Goal: Task Accomplishment & Management: Use online tool/utility

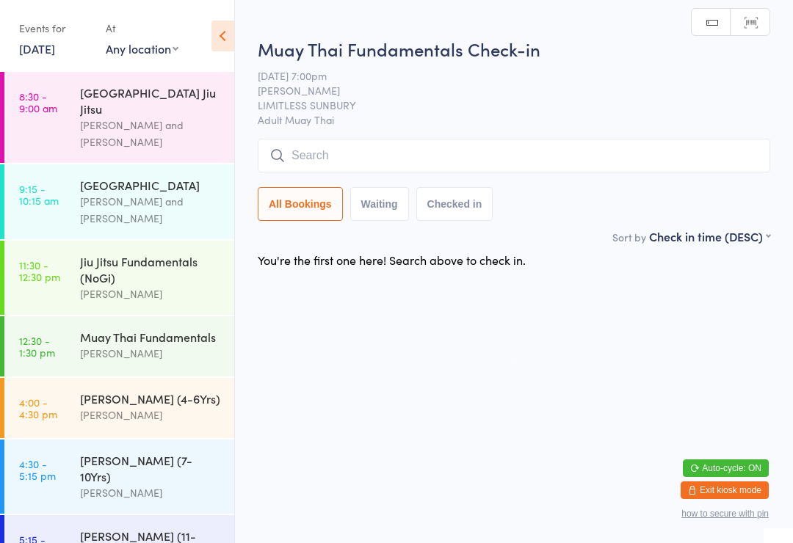
scroll to position [206, 0]
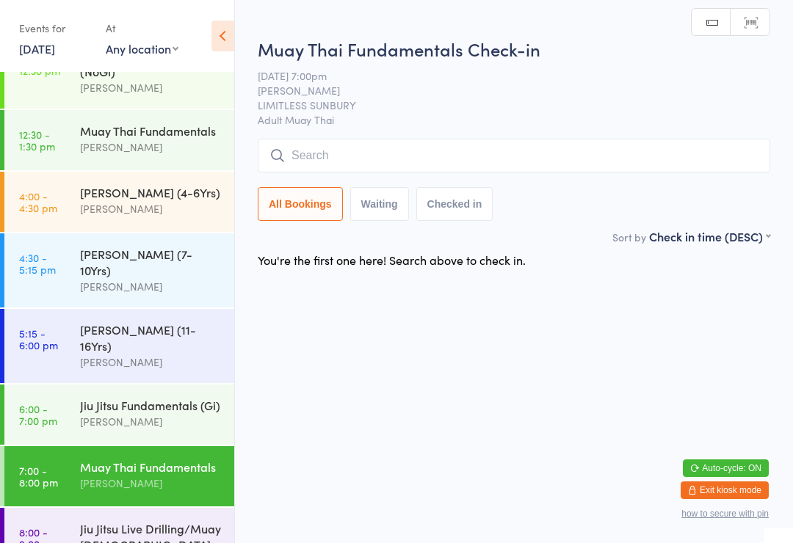
click at [334, 163] on input "search" at bounding box center [514, 156] width 512 height 34
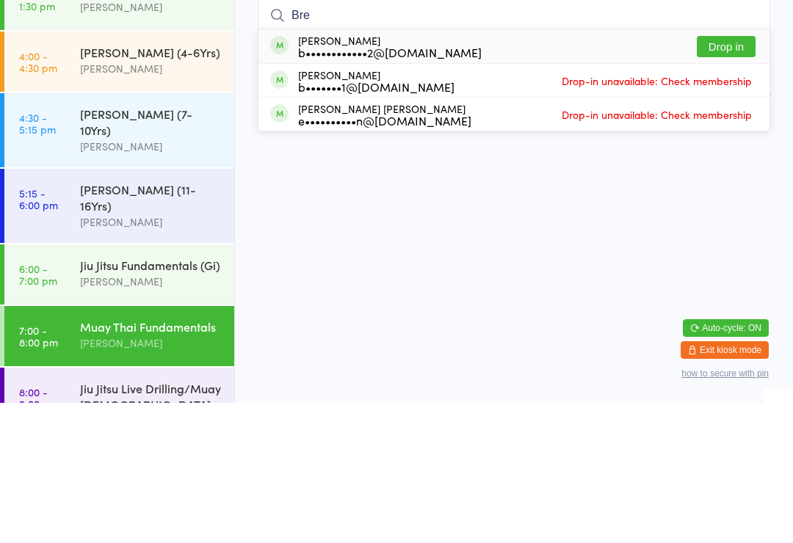
type input "Bre"
click at [717, 176] on button "Drop in" at bounding box center [726, 186] width 59 height 21
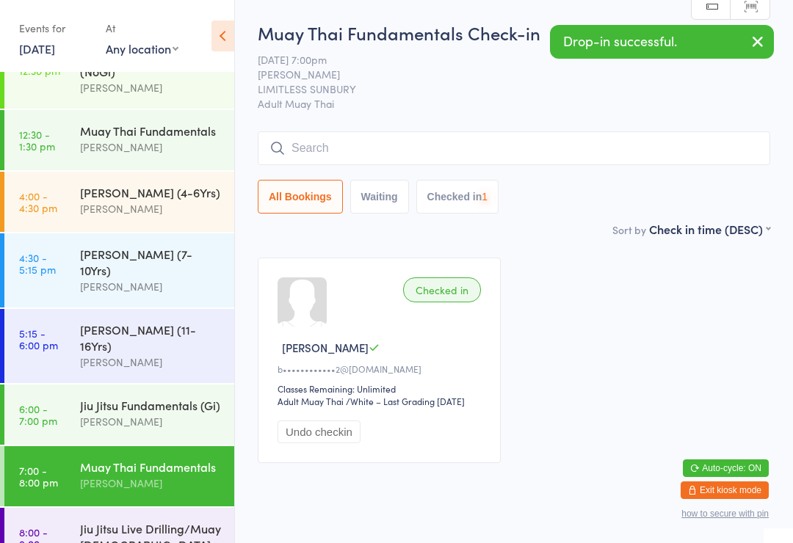
click at [341, 143] on input "search" at bounding box center [514, 148] width 512 height 34
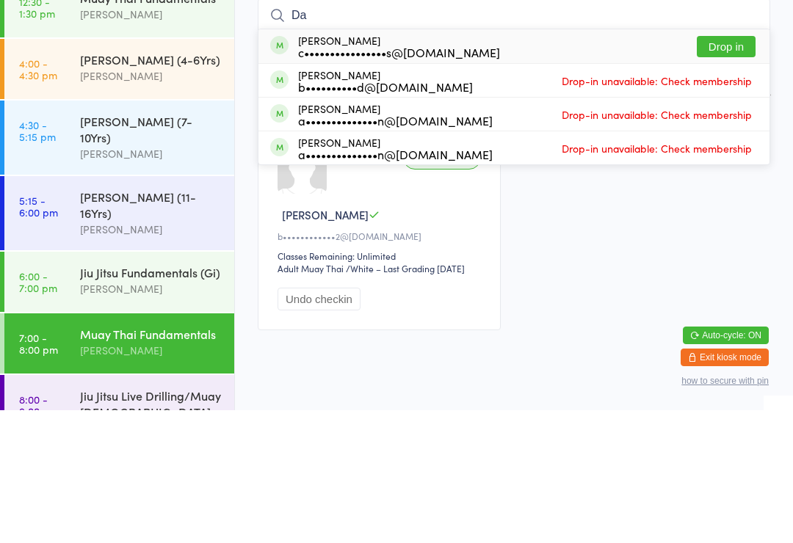
type input "D"
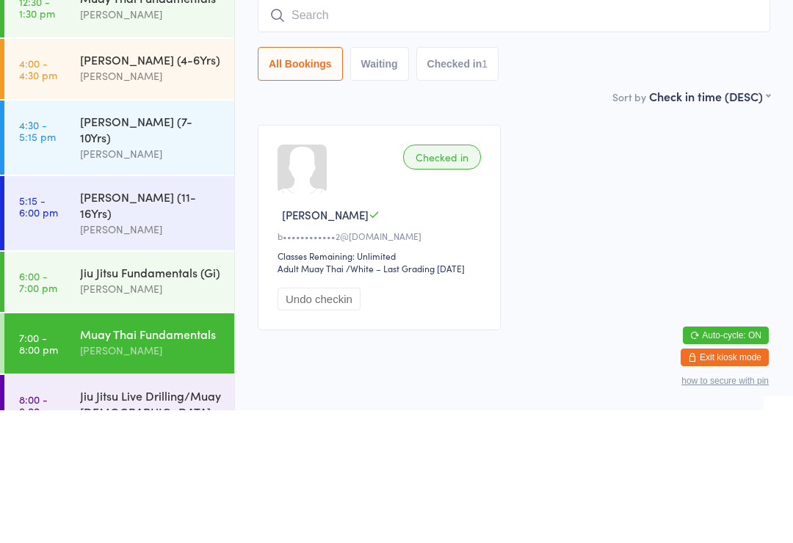
click at [590, 244] on div "Checked in [PERSON_NAME] B b••••••••••••2@[DOMAIN_NAME] Classes Remaining: Unli…" at bounding box center [513, 360] width 539 height 232
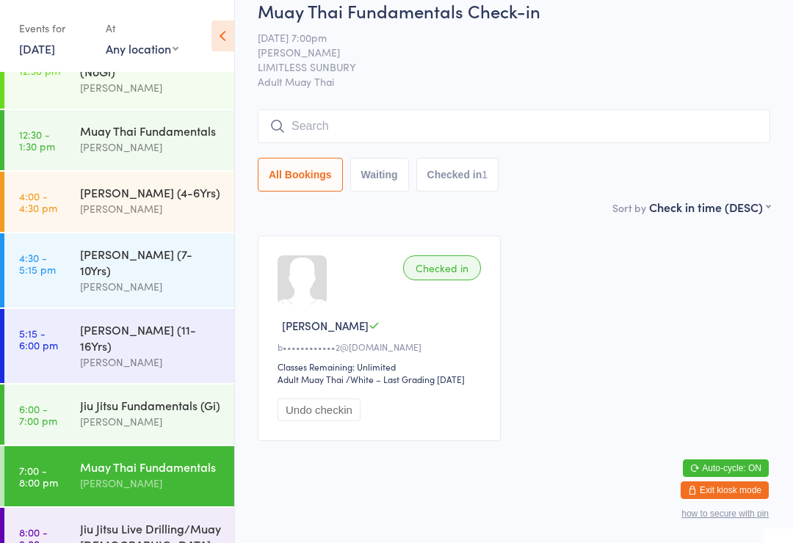
click at [388, 109] on input "search" at bounding box center [514, 126] width 512 height 34
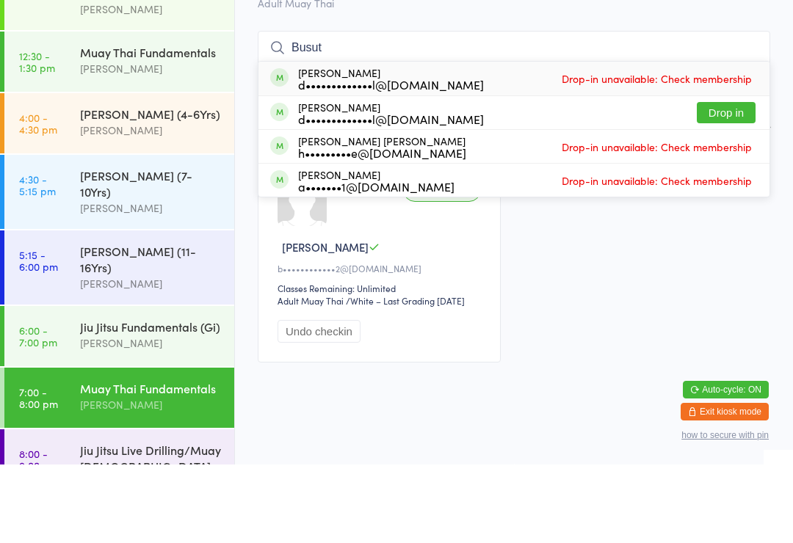
type input "Busut"
click at [721, 181] on button "Drop in" at bounding box center [726, 191] width 59 height 21
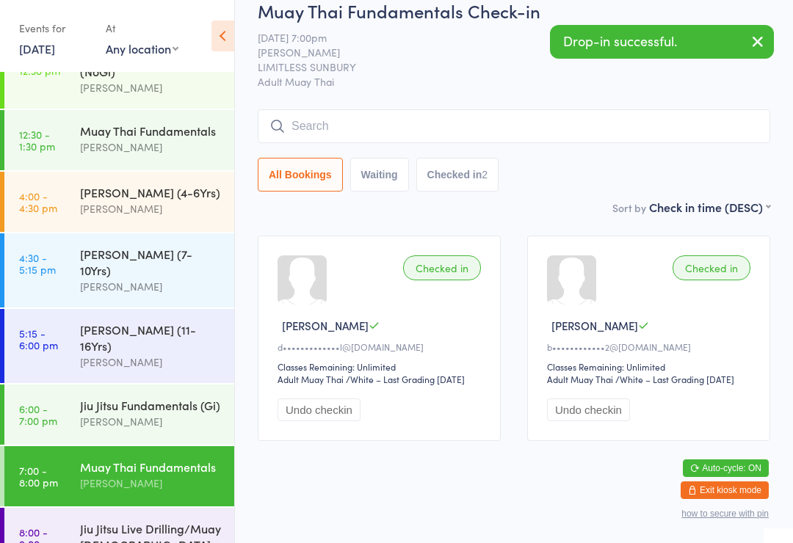
click at [308, 109] on input "search" at bounding box center [514, 126] width 512 height 34
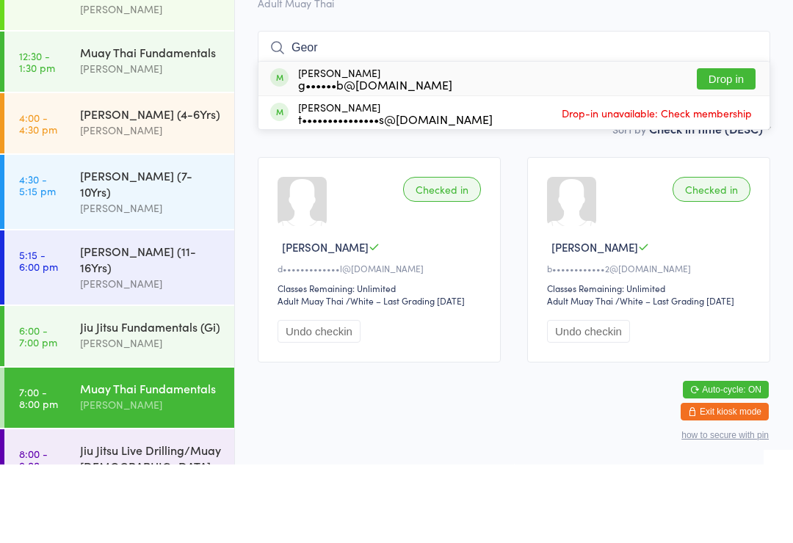
type input "Geor"
click at [358, 145] on div "[PERSON_NAME] g••••••b@[DOMAIN_NAME]" at bounding box center [375, 156] width 154 height 23
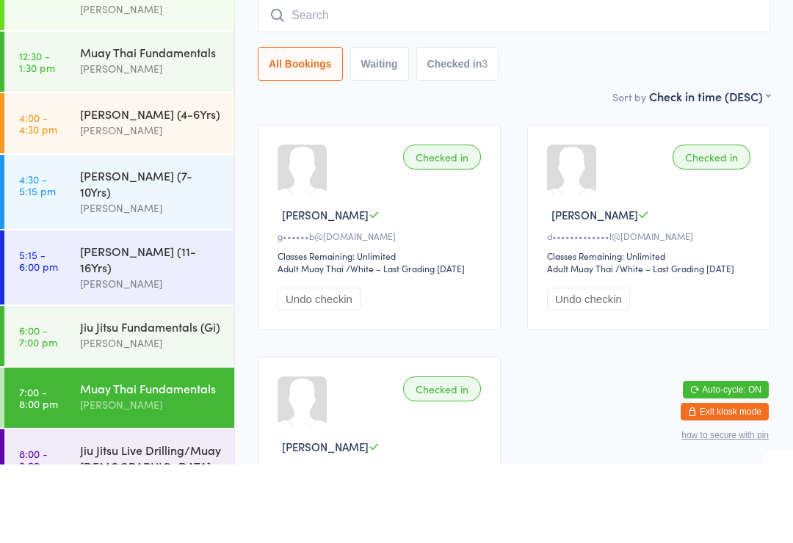
click at [555, 126] on div "All Bookings Waiting Checked in 3" at bounding box center [514, 143] width 512 height 34
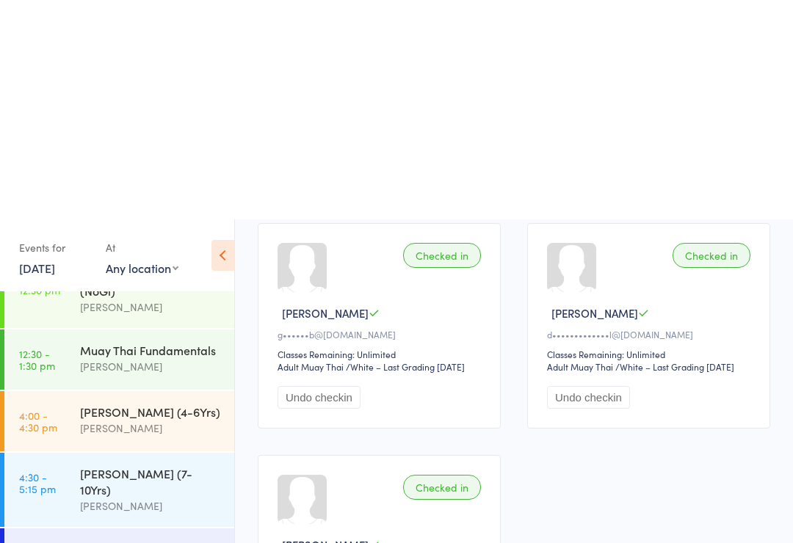
scroll to position [0, 0]
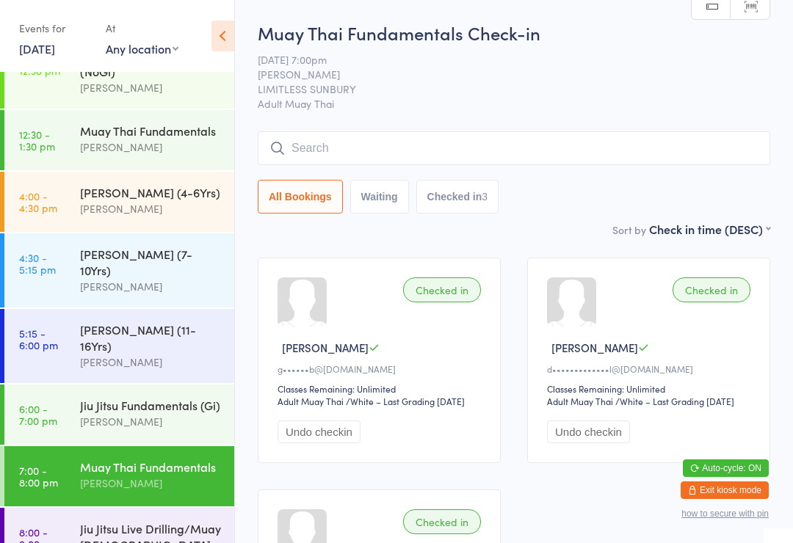
click at [632, 165] on input "search" at bounding box center [514, 148] width 512 height 34
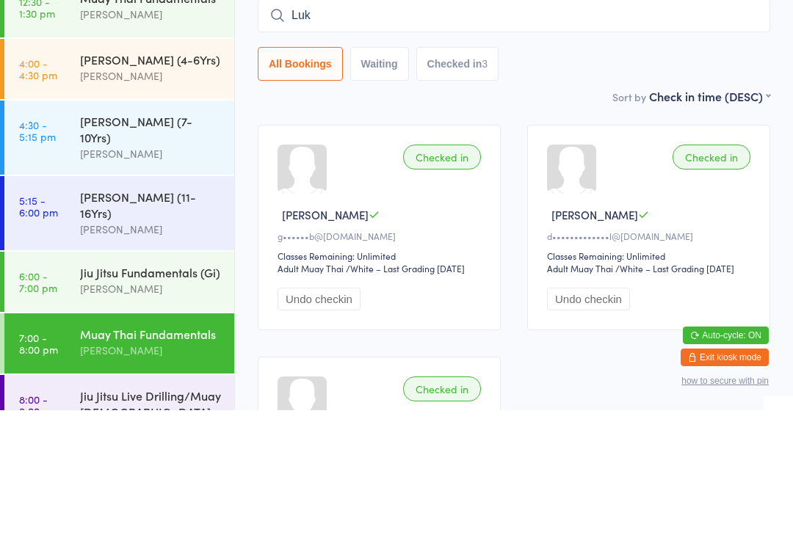
type input "[PERSON_NAME]"
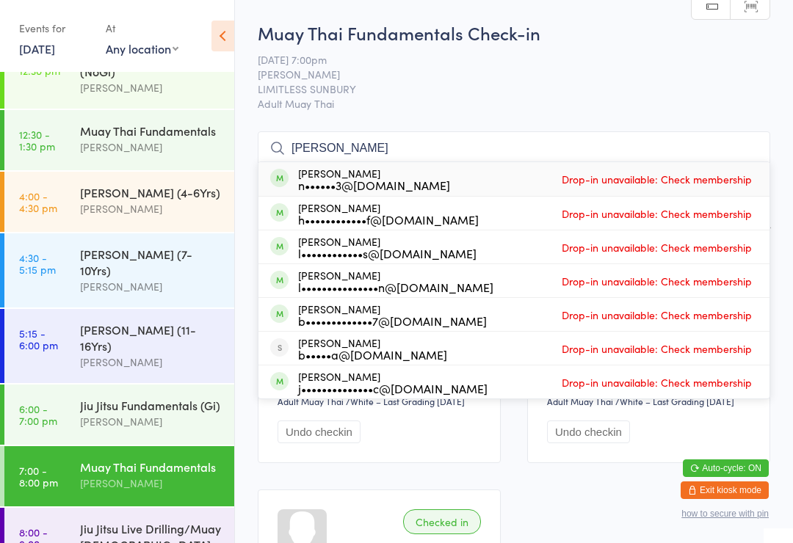
click at [211, 413] on div "[PERSON_NAME]" at bounding box center [151, 421] width 142 height 17
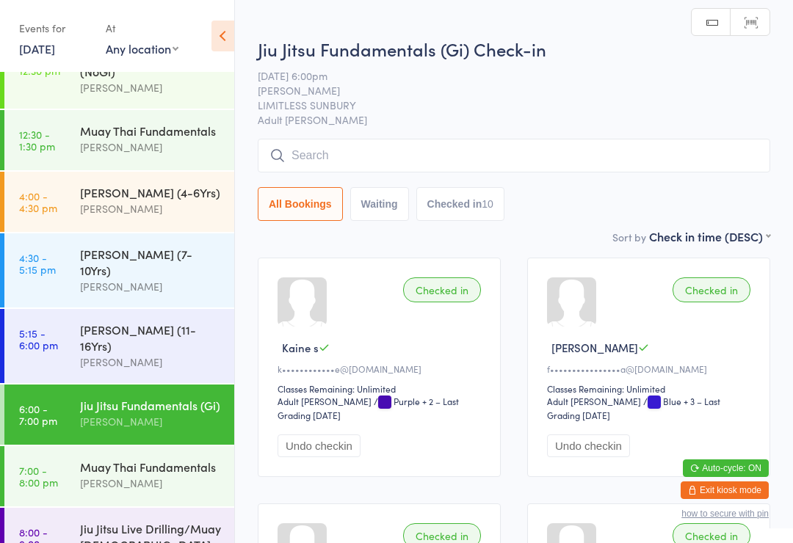
click at [468, 172] on input "search" at bounding box center [514, 156] width 512 height 34
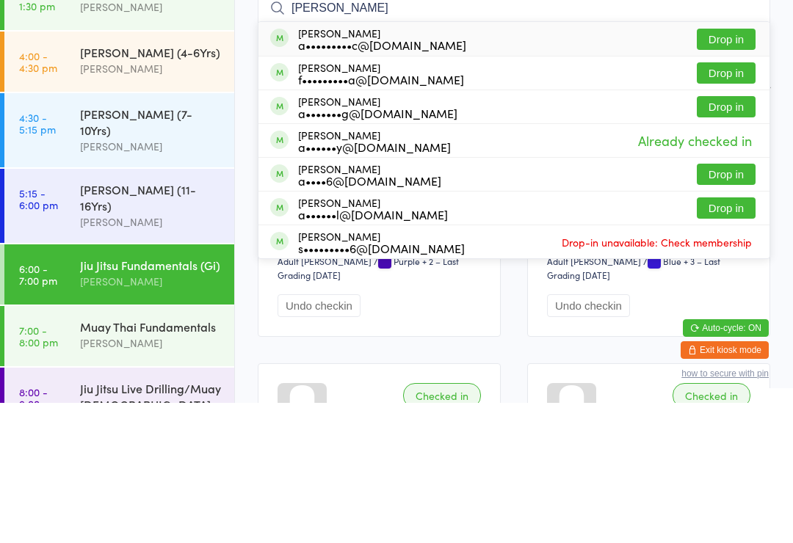
type input "[PERSON_NAME]"
click at [460, 162] on div "[PERSON_NAME] a•••••••••c@[DOMAIN_NAME] Drop in" at bounding box center [513, 179] width 511 height 34
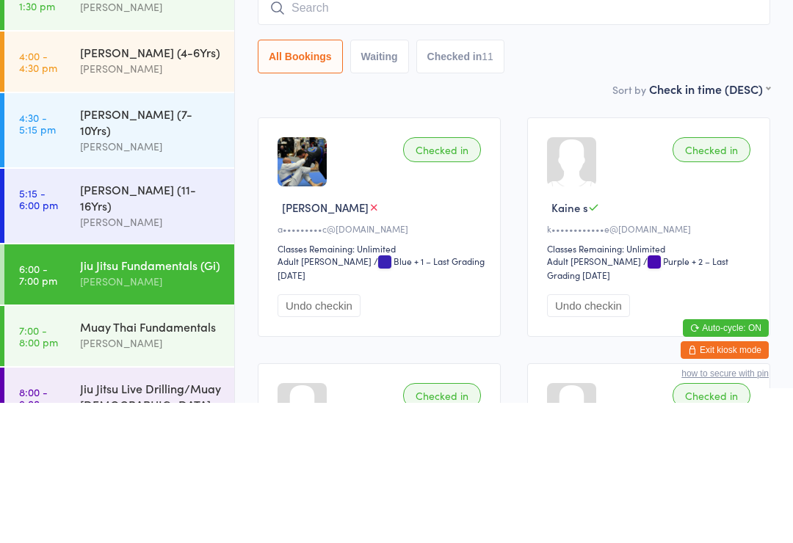
scroll to position [140, 0]
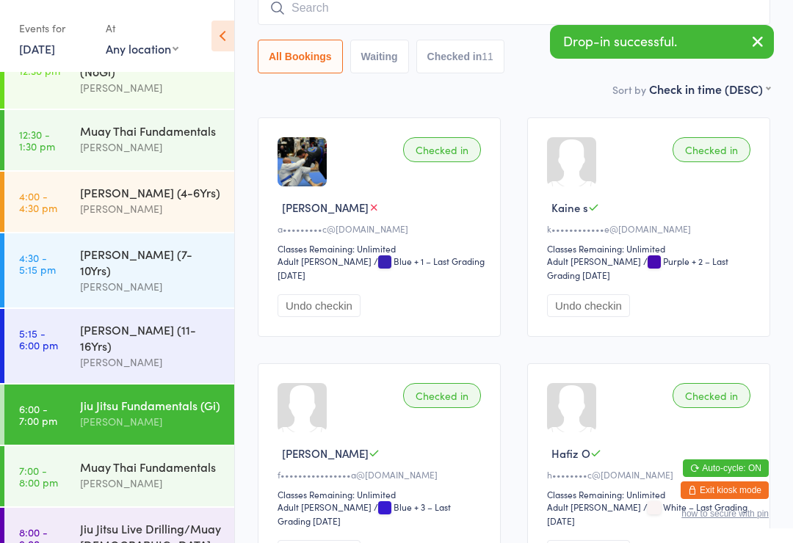
click at [163, 459] on div "Muay Thai Fundamentals" at bounding box center [151, 467] width 142 height 16
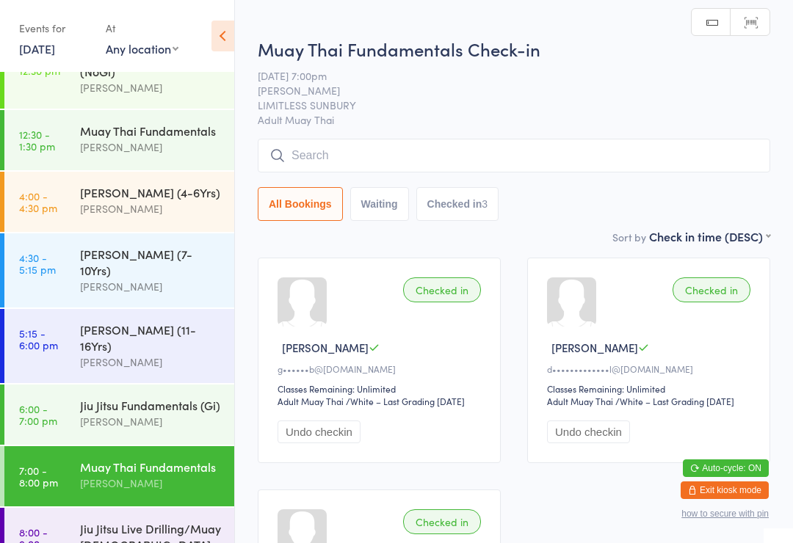
click at [453, 159] on input "search" at bounding box center [514, 156] width 512 height 34
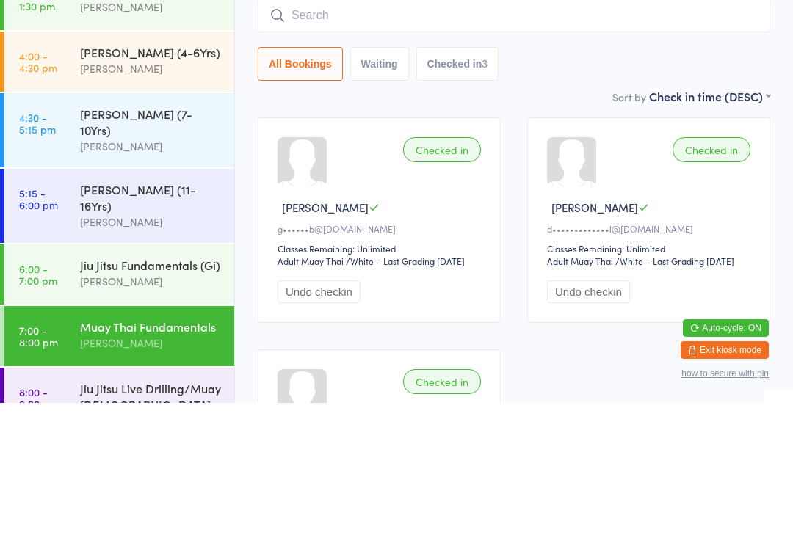
type input "I"
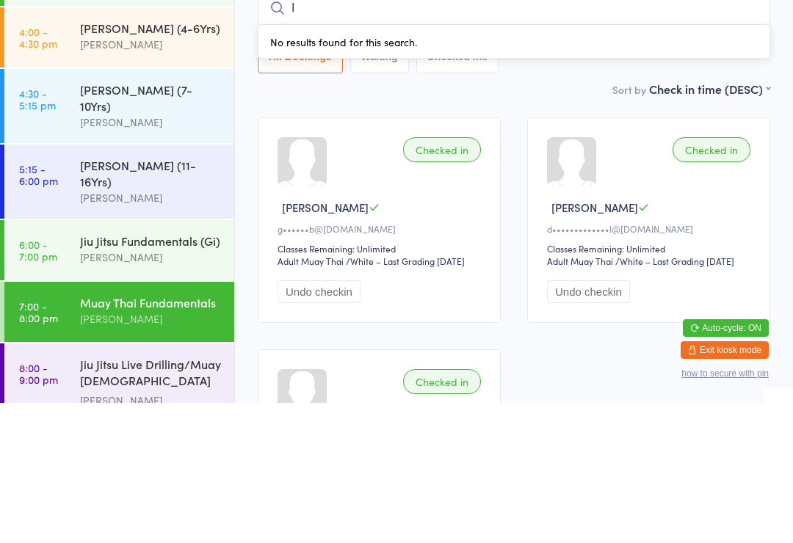
scroll to position [229, 0]
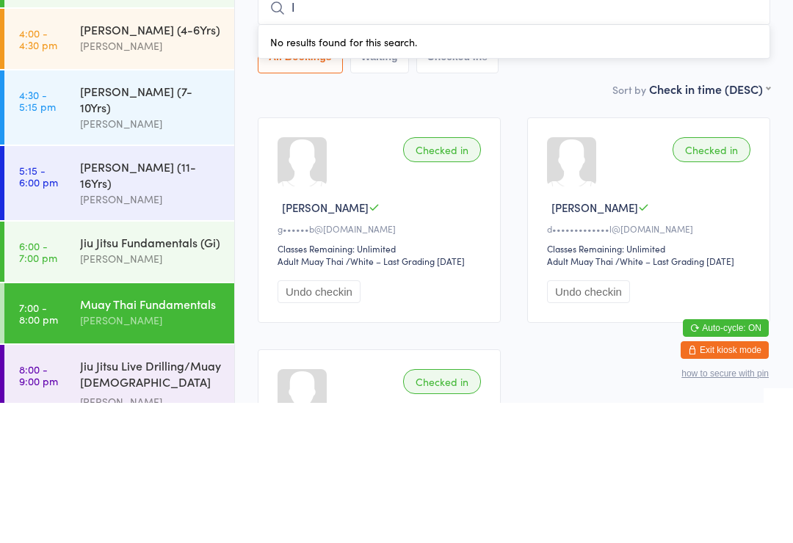
click at [123, 374] on div "Jiu Jitsu Fundamentals (Gi)" at bounding box center [151, 382] width 142 height 16
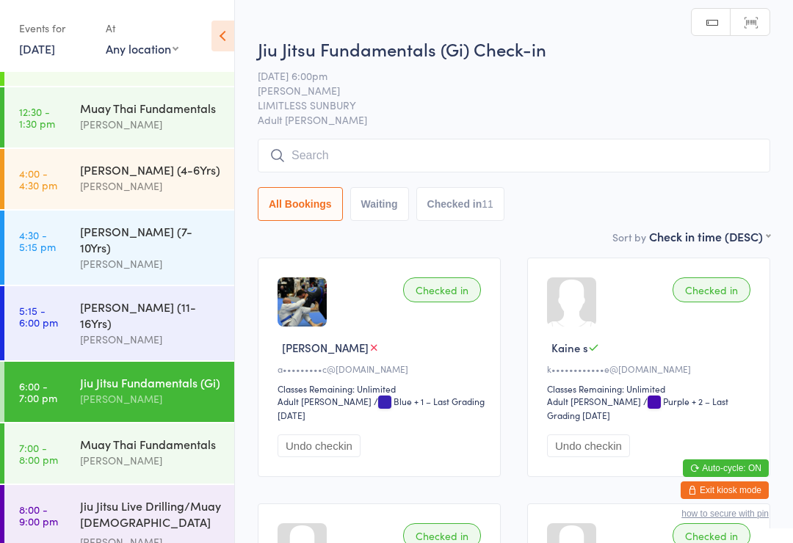
click at [342, 163] on input "search" at bounding box center [514, 156] width 512 height 34
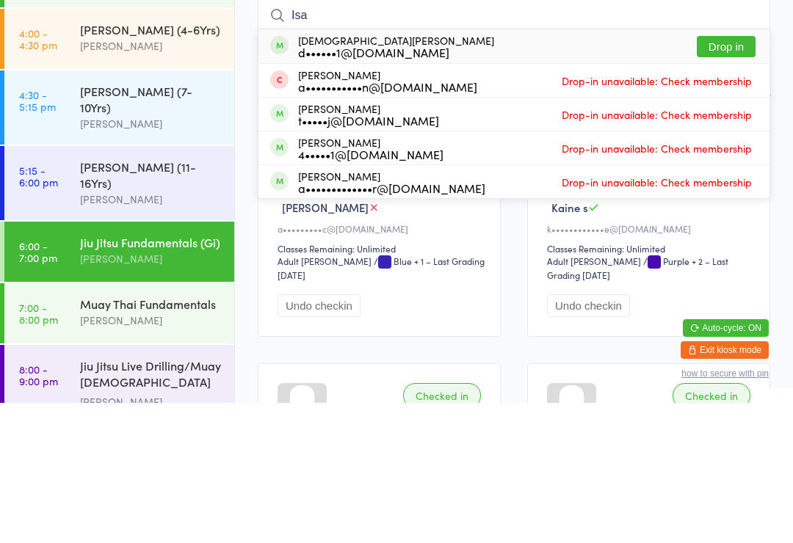
type input "Isa"
click at [727, 176] on button "Drop in" at bounding box center [726, 186] width 59 height 21
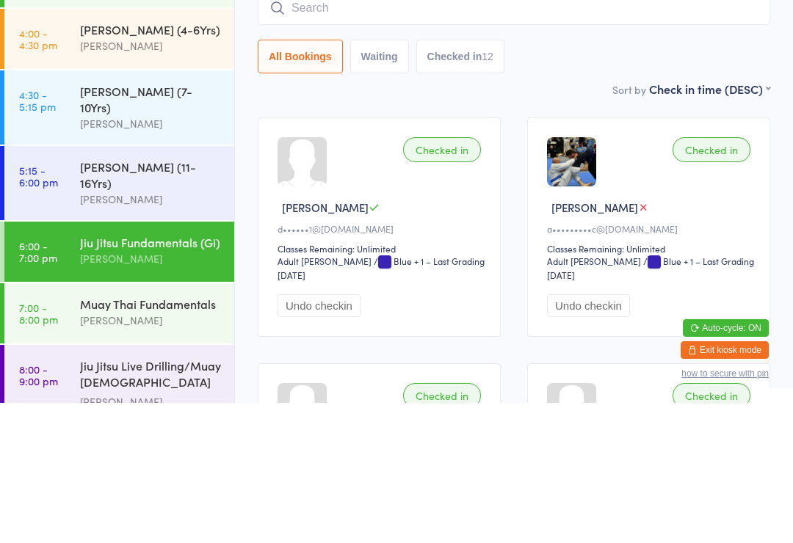
scroll to position [206, 0]
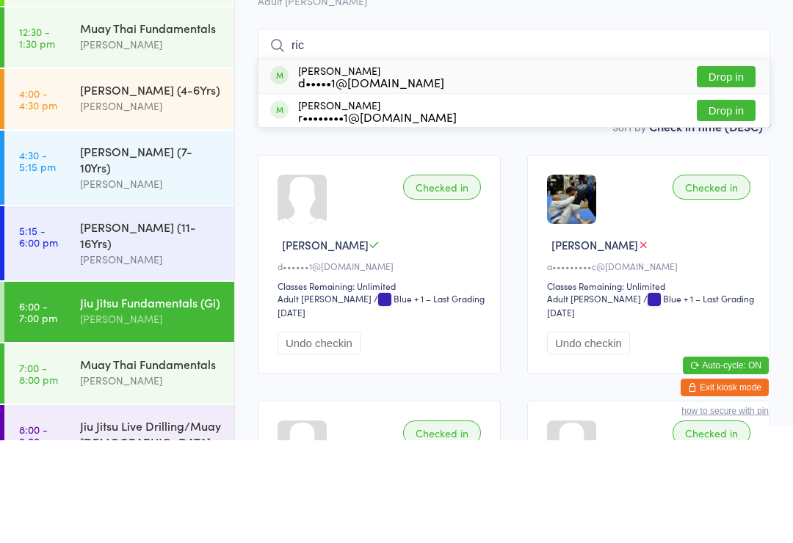
type input "ric"
click at [727, 203] on button "Drop in" at bounding box center [726, 213] width 59 height 21
